Goal: Task Accomplishment & Management: Use online tool/utility

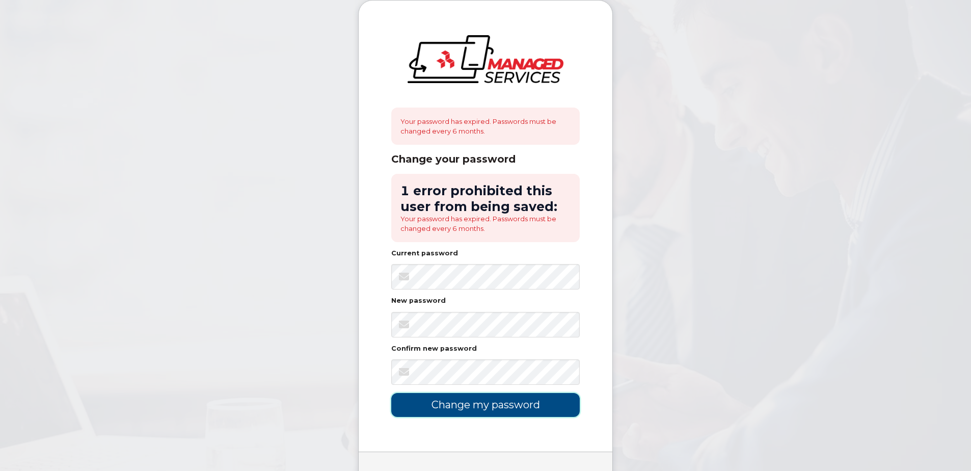
click at [513, 408] on input "Change my password" at bounding box center [485, 405] width 188 height 24
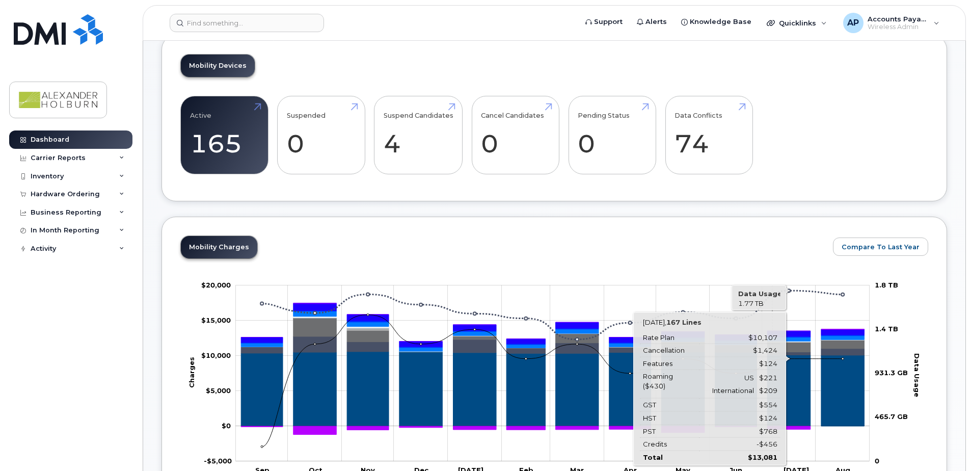
scroll to position [51, 0]
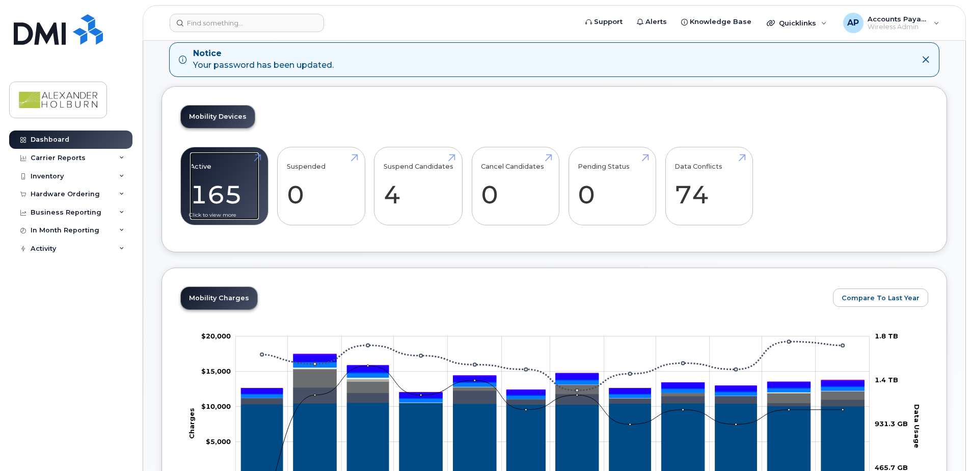
click at [259, 159] on link "Active 165" at bounding box center [224, 185] width 69 height 67
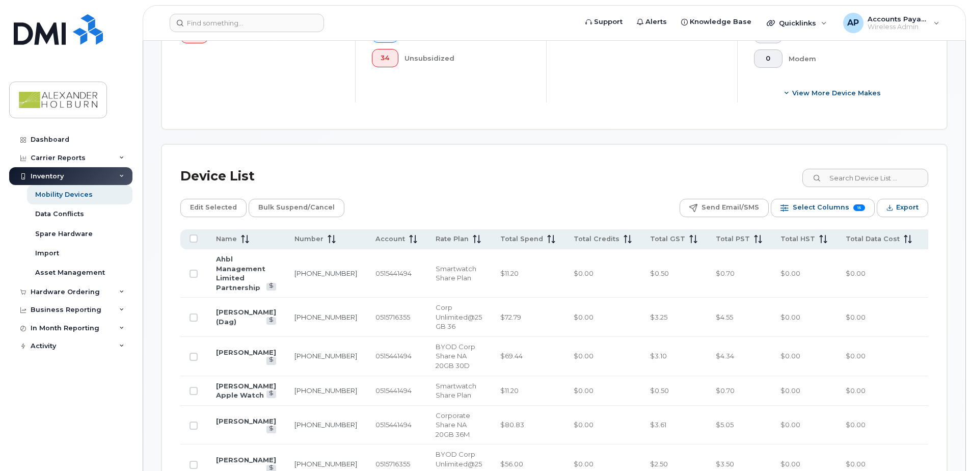
scroll to position [425, 0]
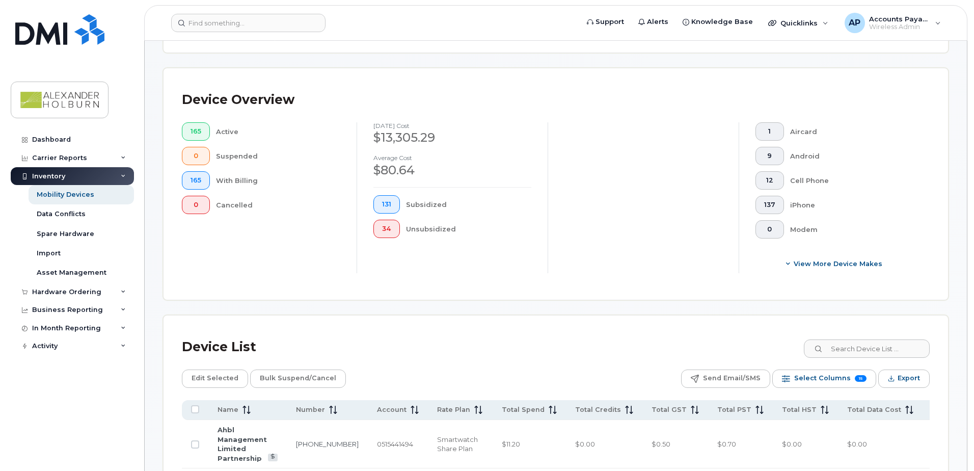
scroll to position [408, 0]
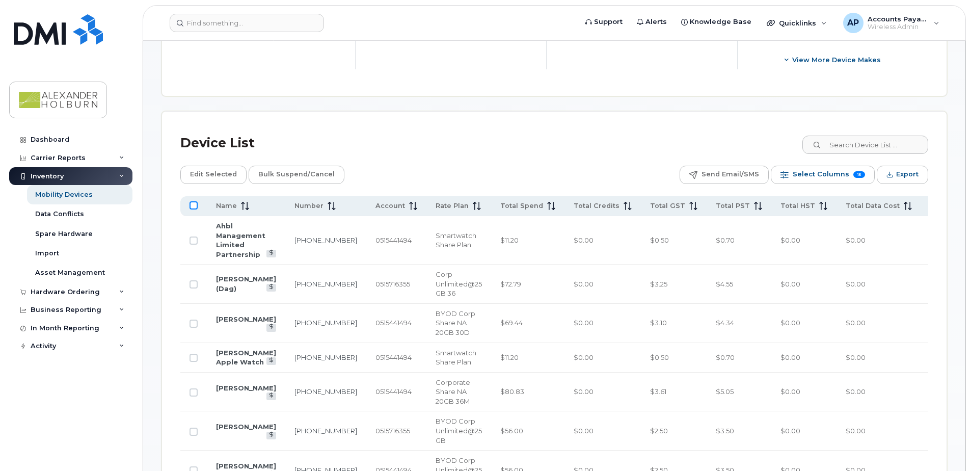
click at [195, 205] on input "All items unselected" at bounding box center [193, 205] width 8 height 8
checkbox input "true"
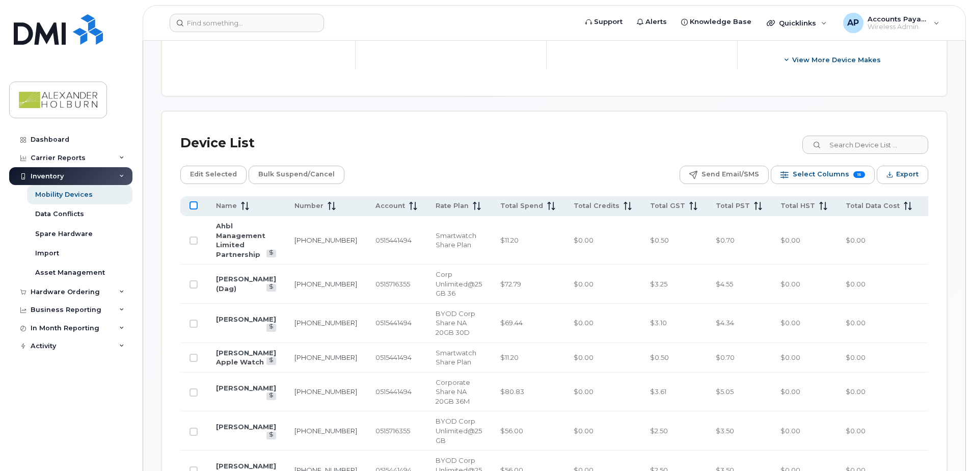
checkbox input "true"
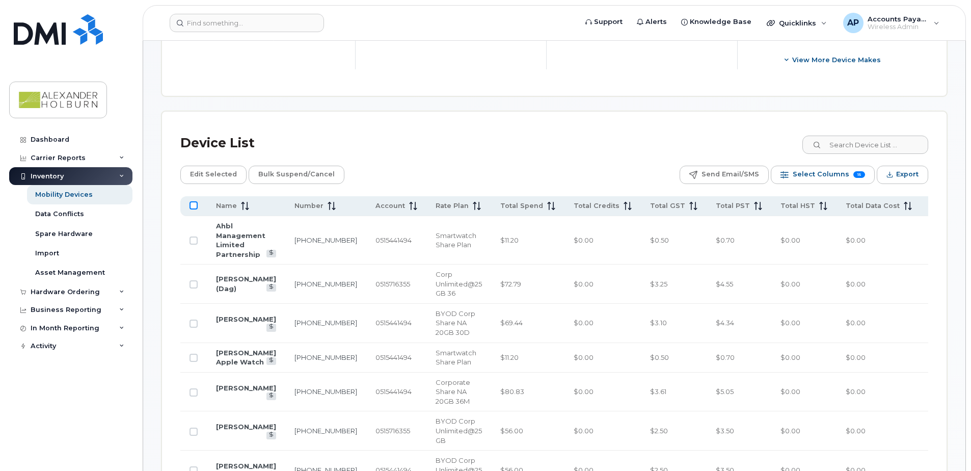
checkbox input "true"
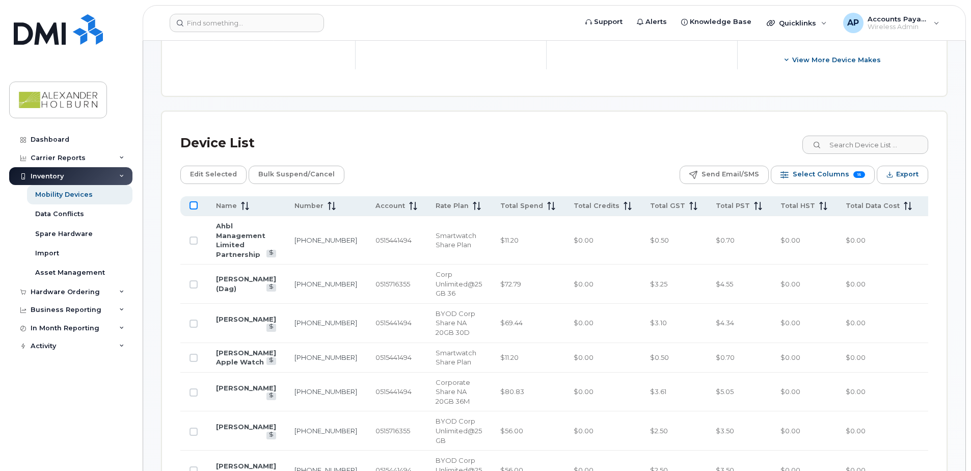
checkbox input "true"
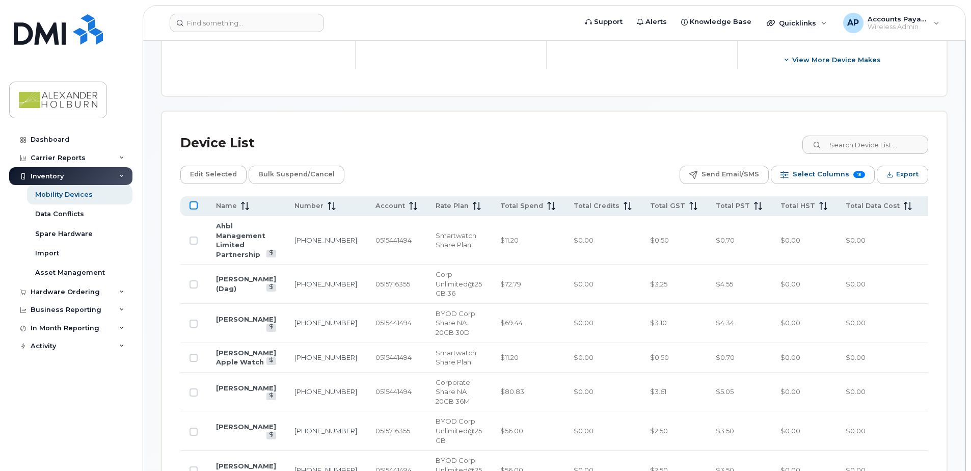
checkbox input "true"
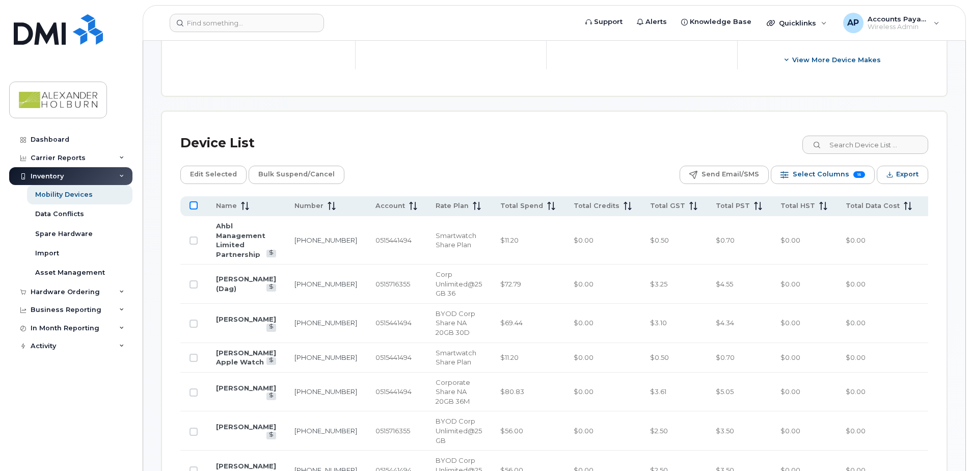
checkbox input "true"
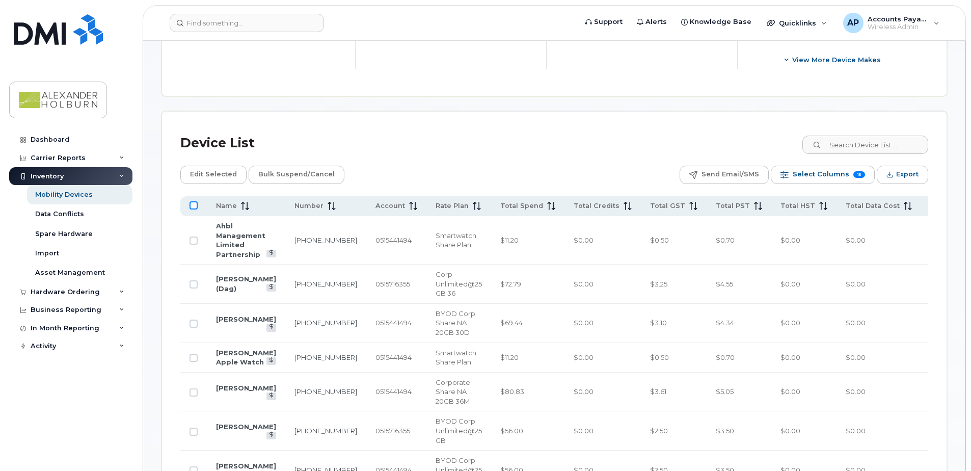
checkbox input "true"
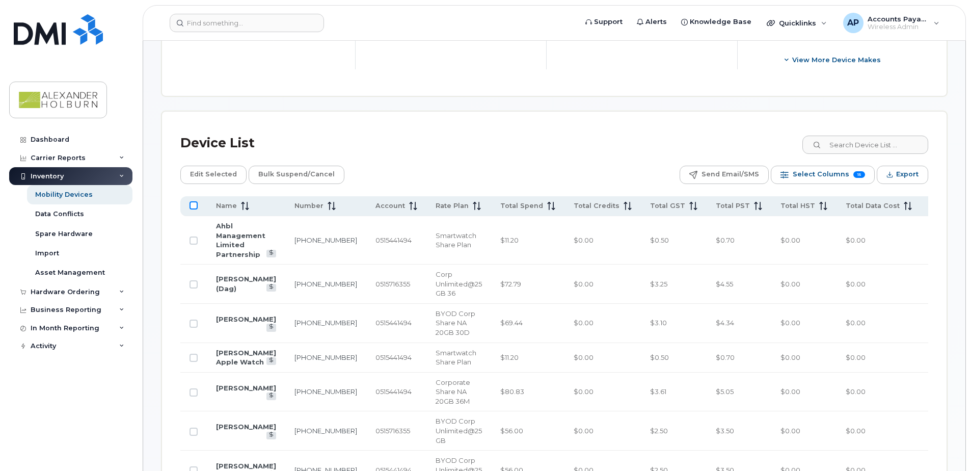
checkbox input "true"
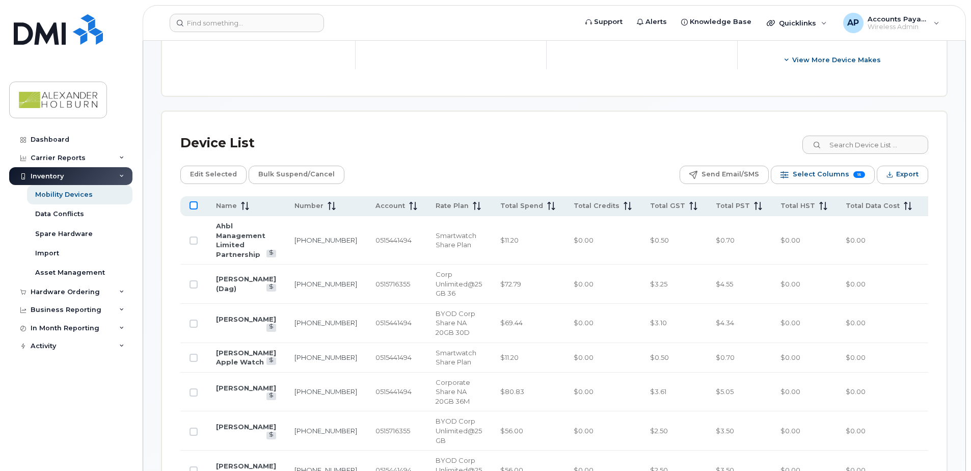
checkbox input "true"
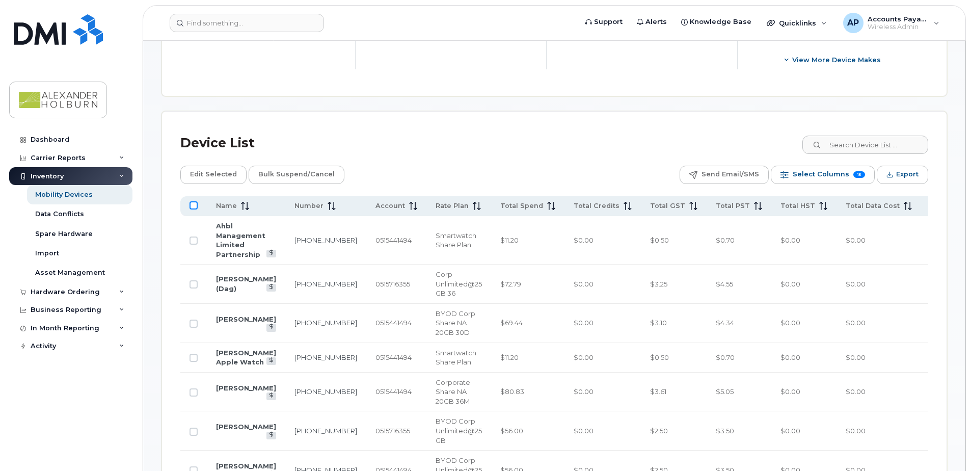
checkbox input "true"
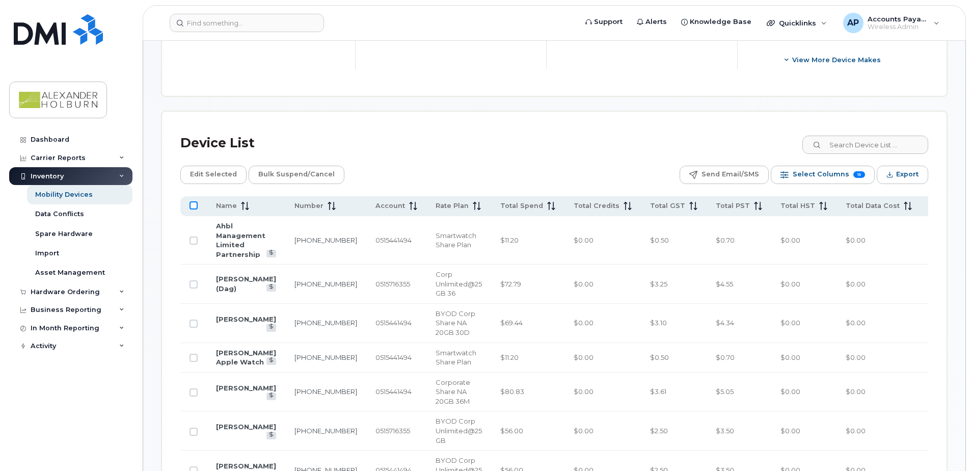
checkbox input "true"
click at [902, 176] on span "Export" at bounding box center [907, 174] width 22 height 15
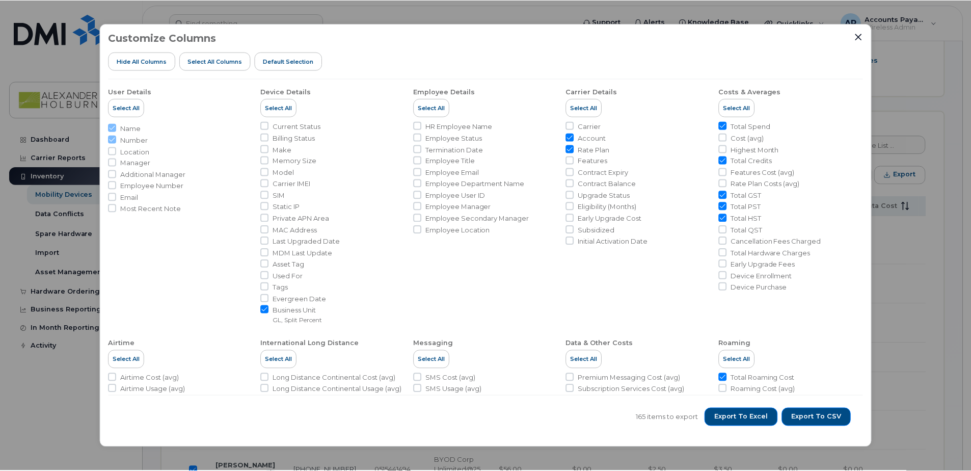
scroll to position [149, 0]
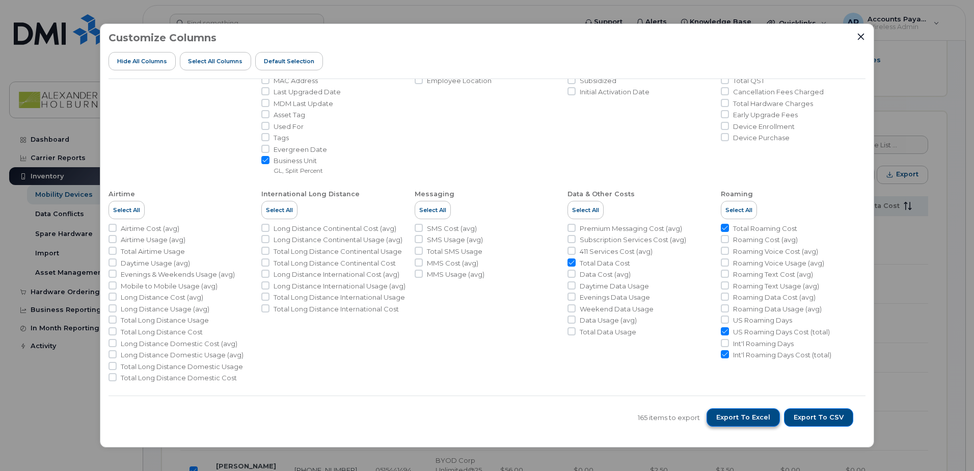
click at [732, 419] on span "Export to Excel" at bounding box center [743, 417] width 54 height 9
click at [922, 93] on div "Customize Columns Hide All Columns Select all Columns Default Selection User De…" at bounding box center [487, 235] width 974 height 471
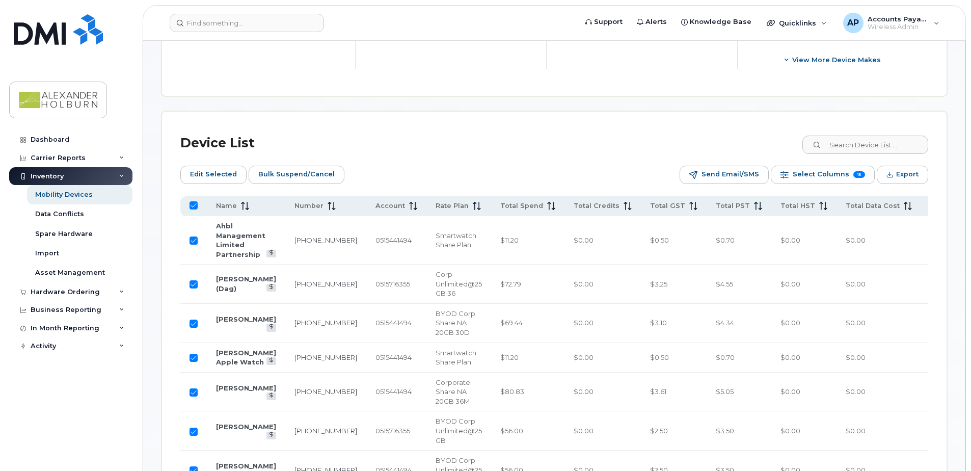
scroll to position [255, 0]
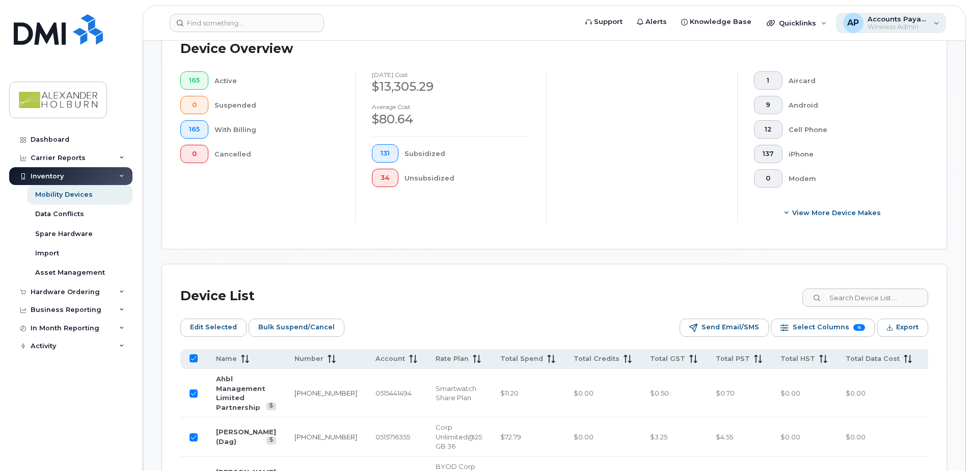
click at [903, 22] on span "Accounts Payable" at bounding box center [898, 19] width 61 height 8
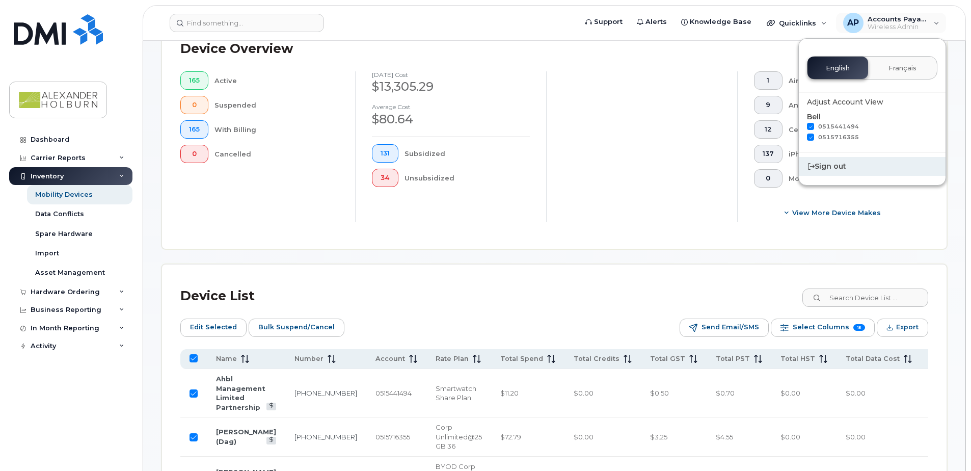
click at [835, 169] on div "Sign out" at bounding box center [872, 166] width 147 height 19
